Goal: Find specific fact: Find specific fact

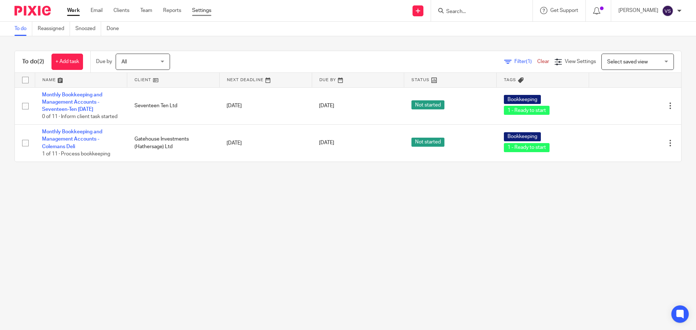
click at [210, 11] on link "Settings" at bounding box center [201, 10] width 19 height 7
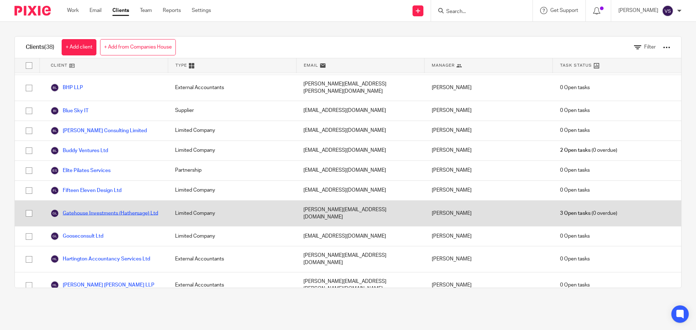
scroll to position [109, 0]
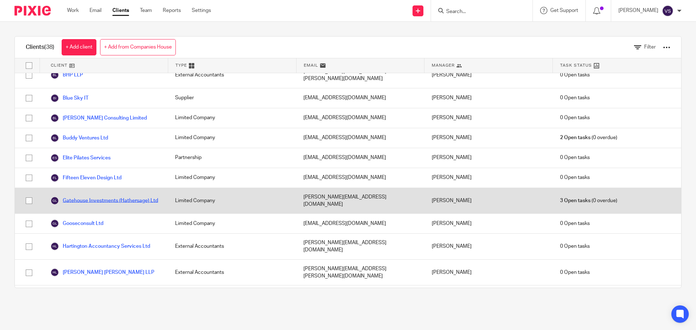
click at [86, 197] on link "Gatehouse Investments (Hathersage) Ltd" at bounding box center [104, 201] width 108 height 9
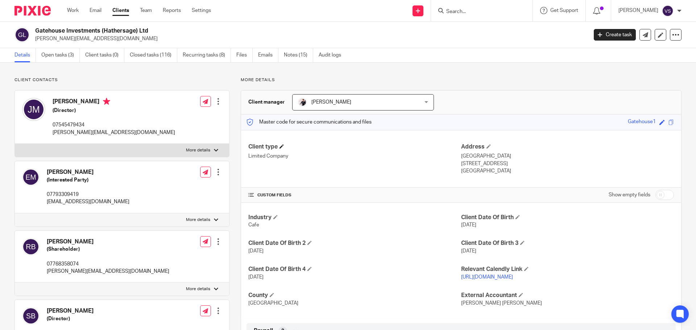
click at [362, 144] on h4 "Client type" at bounding box center [354, 147] width 213 height 8
click at [299, 56] on link "Notes (15)" at bounding box center [298, 55] width 29 height 14
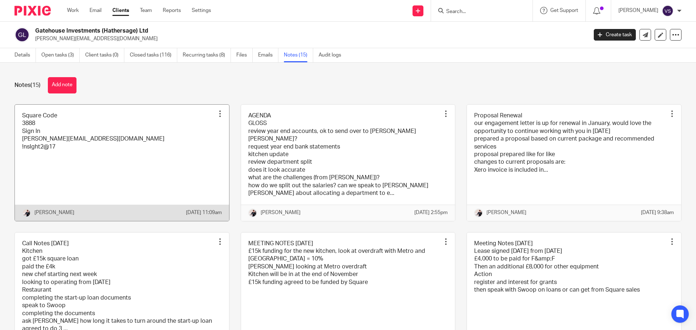
click at [130, 140] on link at bounding box center [122, 163] width 214 height 116
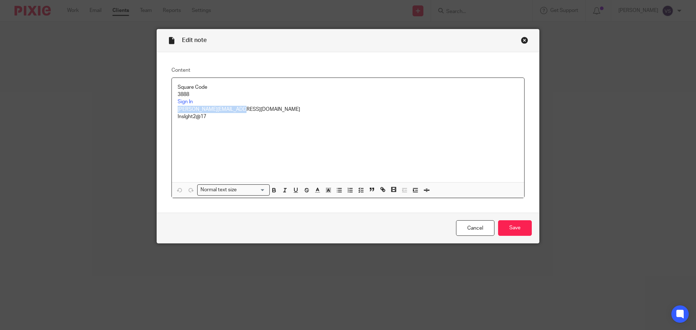
drag, startPoint x: 208, startPoint y: 109, endPoint x: 162, endPoint y: 108, distance: 46.1
click at [162, 108] on div "Content Square Code 3888 Sign In helen@insightfinance.uk !nsIght2@17 Normal tex…" at bounding box center [348, 132] width 382 height 161
copy p "helen@insightfinance.uk"
drag, startPoint x: 211, startPoint y: 118, endPoint x: 185, endPoint y: 120, distance: 26.5
click at [174, 117] on div "Square Code 3888 Sign In helen@insightfinance.uk !nsIght2@17" at bounding box center [348, 130] width 352 height 104
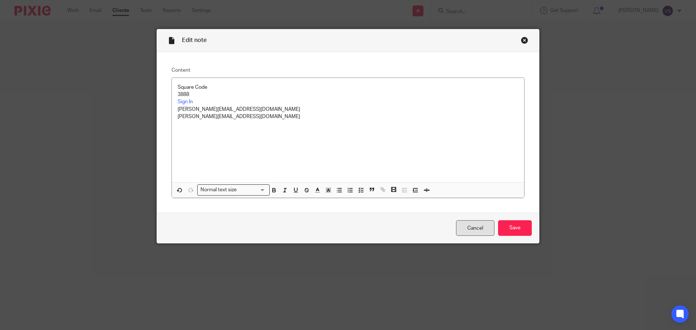
click at [480, 234] on link "Cancel" at bounding box center [475, 228] width 38 height 16
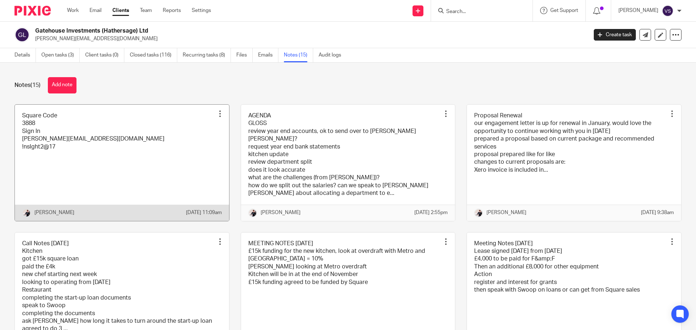
click at [99, 172] on link at bounding box center [122, 163] width 214 height 116
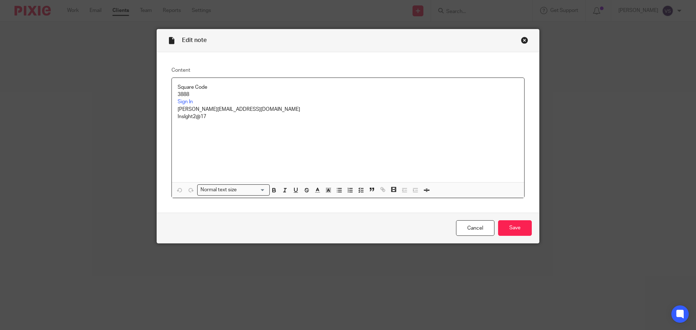
click at [206, 119] on p "!nsIght2@17" at bounding box center [348, 116] width 341 height 7
drag, startPoint x: 205, startPoint y: 116, endPoint x: 174, endPoint y: 116, distance: 30.8
click at [174, 116] on div "Square Code 3888 Sign In [PERSON_NAME][EMAIL_ADDRESS][DOMAIN_NAME] !nsIght2@17" at bounding box center [348, 130] width 352 height 104
copy p "!nsIght2@17"
click at [522, 39] on div "Close this dialog window" at bounding box center [524, 40] width 7 height 7
